Goal: Check status: Check status

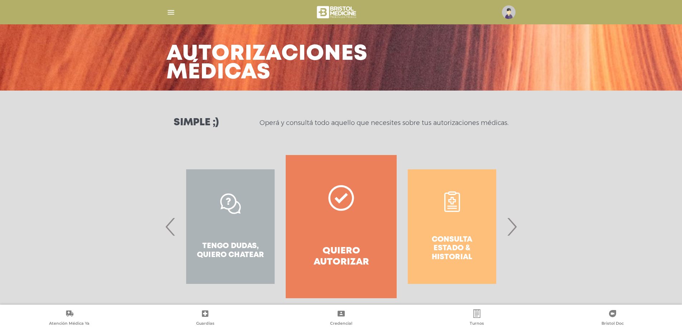
scroll to position [30, 0]
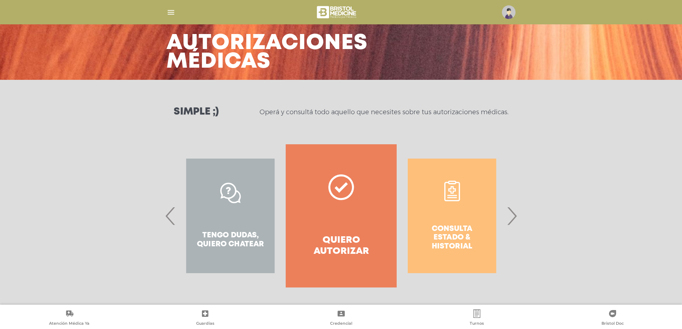
click at [512, 214] on span "›" at bounding box center [512, 216] width 14 height 39
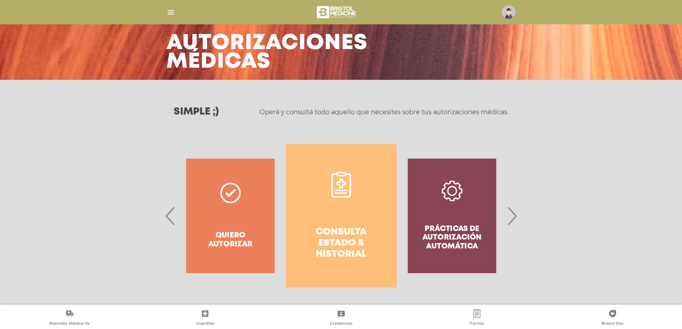
click at [363, 223] on link "Consulta estado & historial" at bounding box center [341, 215] width 111 height 143
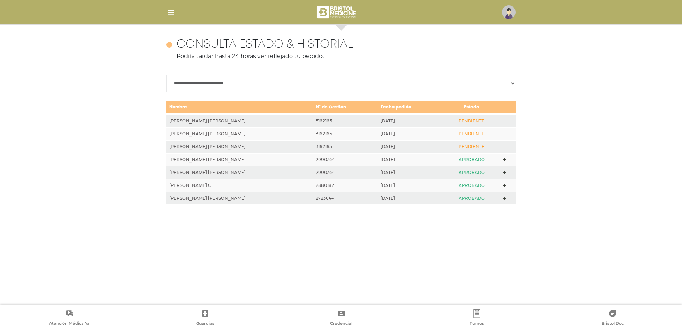
scroll to position [311, 0]
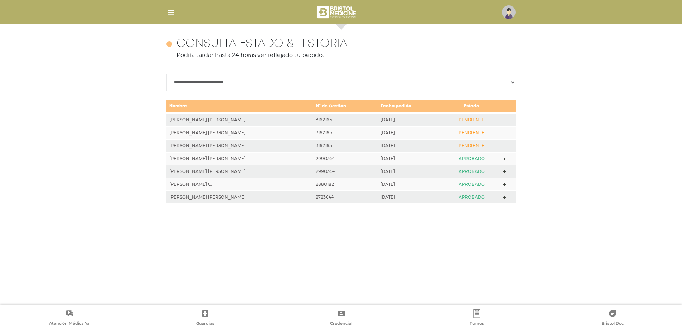
drag, startPoint x: 401, startPoint y: 115, endPoint x: 397, endPoint y: 117, distance: 5.0
click at [398, 117] on td "[DATE]" at bounding box center [410, 119] width 65 height 13
click at [452, 119] on td "PENDIENTE" at bounding box center [471, 119] width 57 height 13
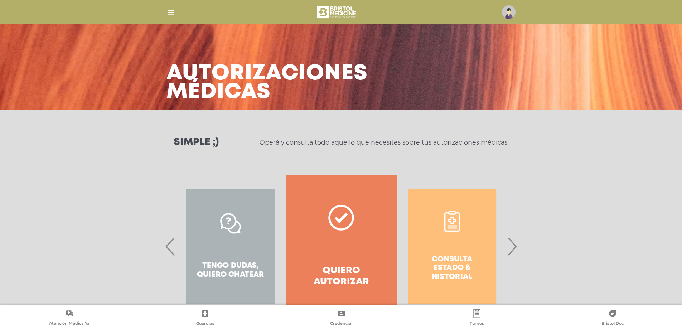
click at [509, 247] on span "›" at bounding box center [512, 246] width 14 height 39
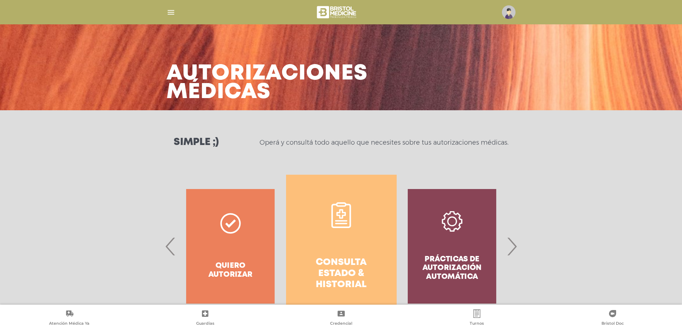
click at [335, 271] on h4 "Consulta estado & historial" at bounding box center [341, 274] width 85 height 34
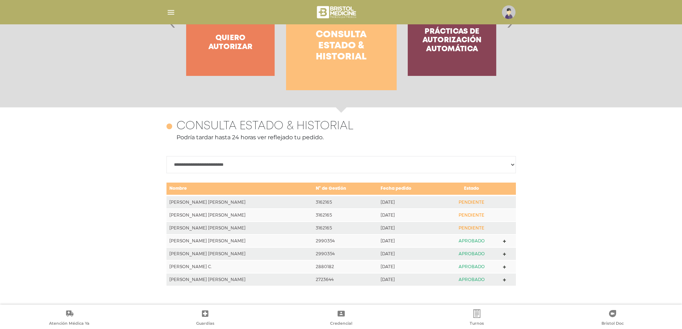
scroll to position [311, 0]
